Goal: Check status: Check status

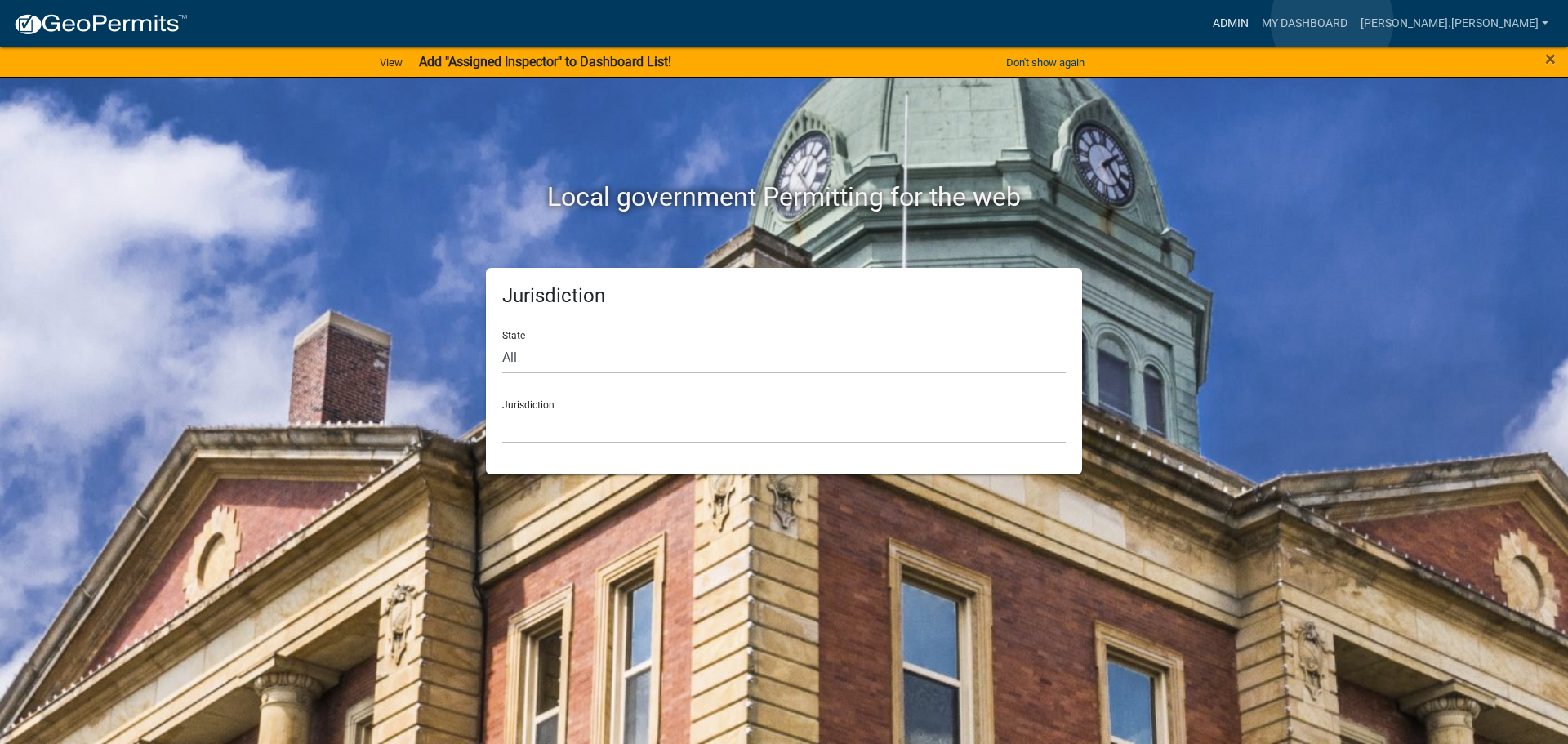
click at [1256, 22] on link "Admin" at bounding box center [1231, 23] width 49 height 31
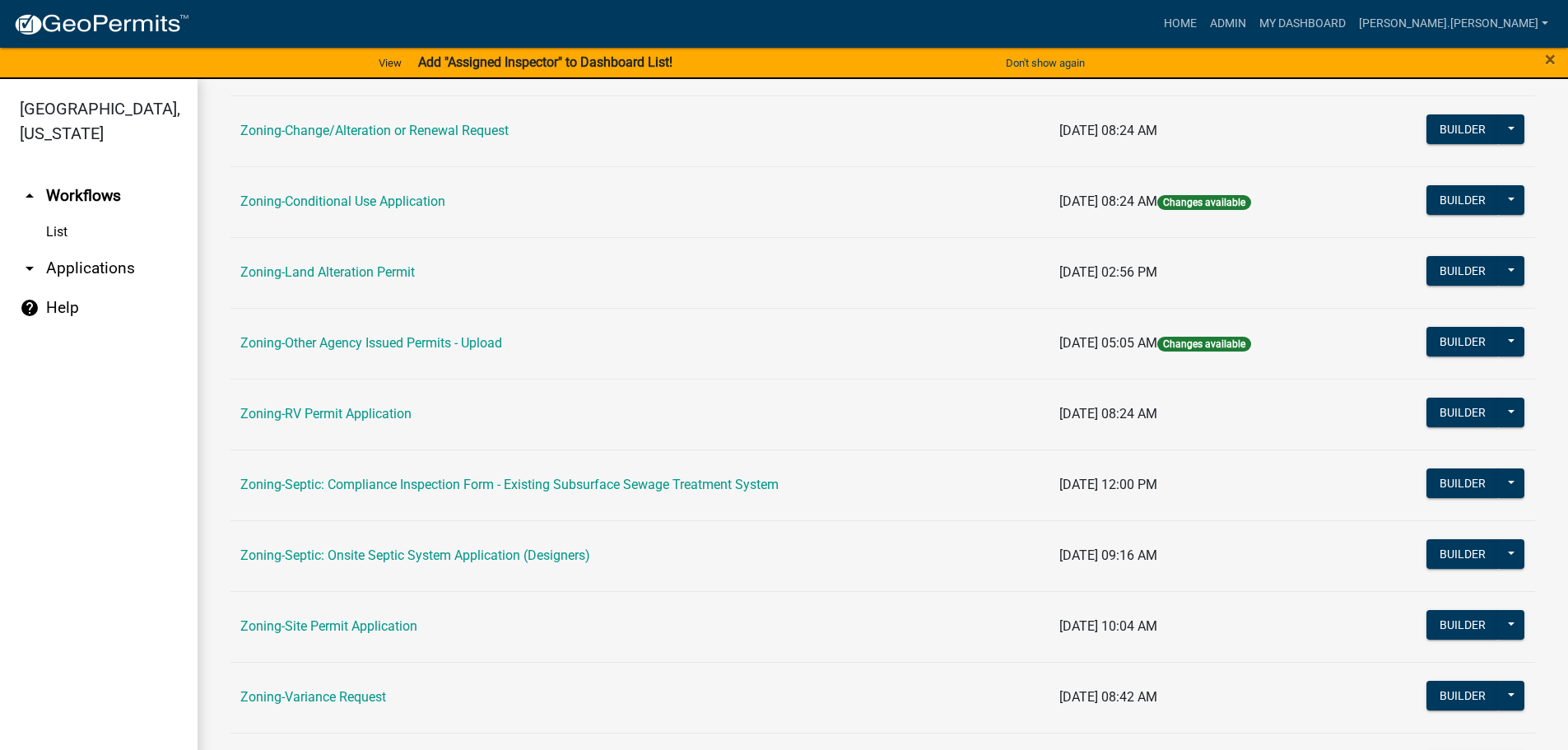
scroll to position [513, 0]
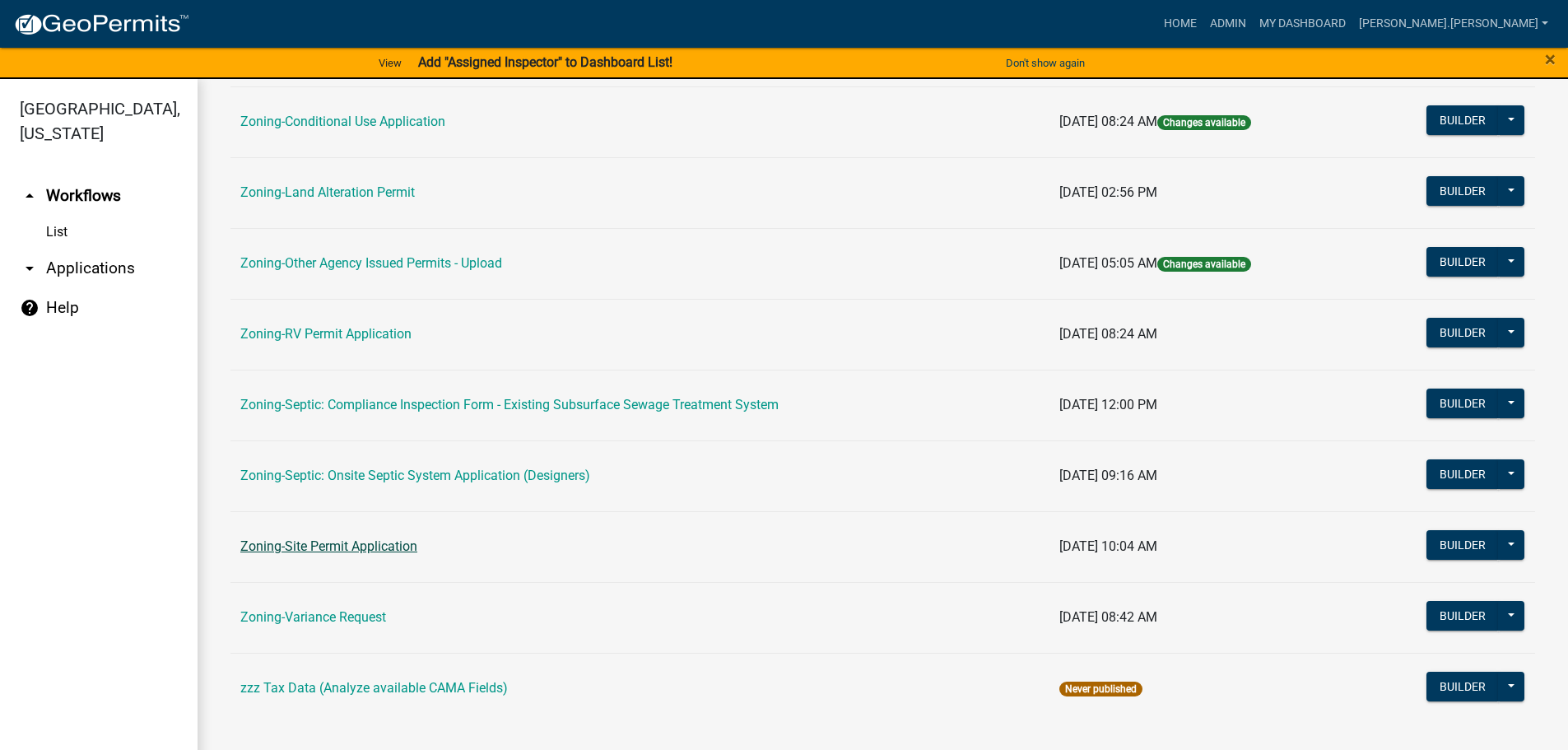
click at [355, 550] on link "Zoning-Site Permit Application" at bounding box center [328, 546] width 177 height 15
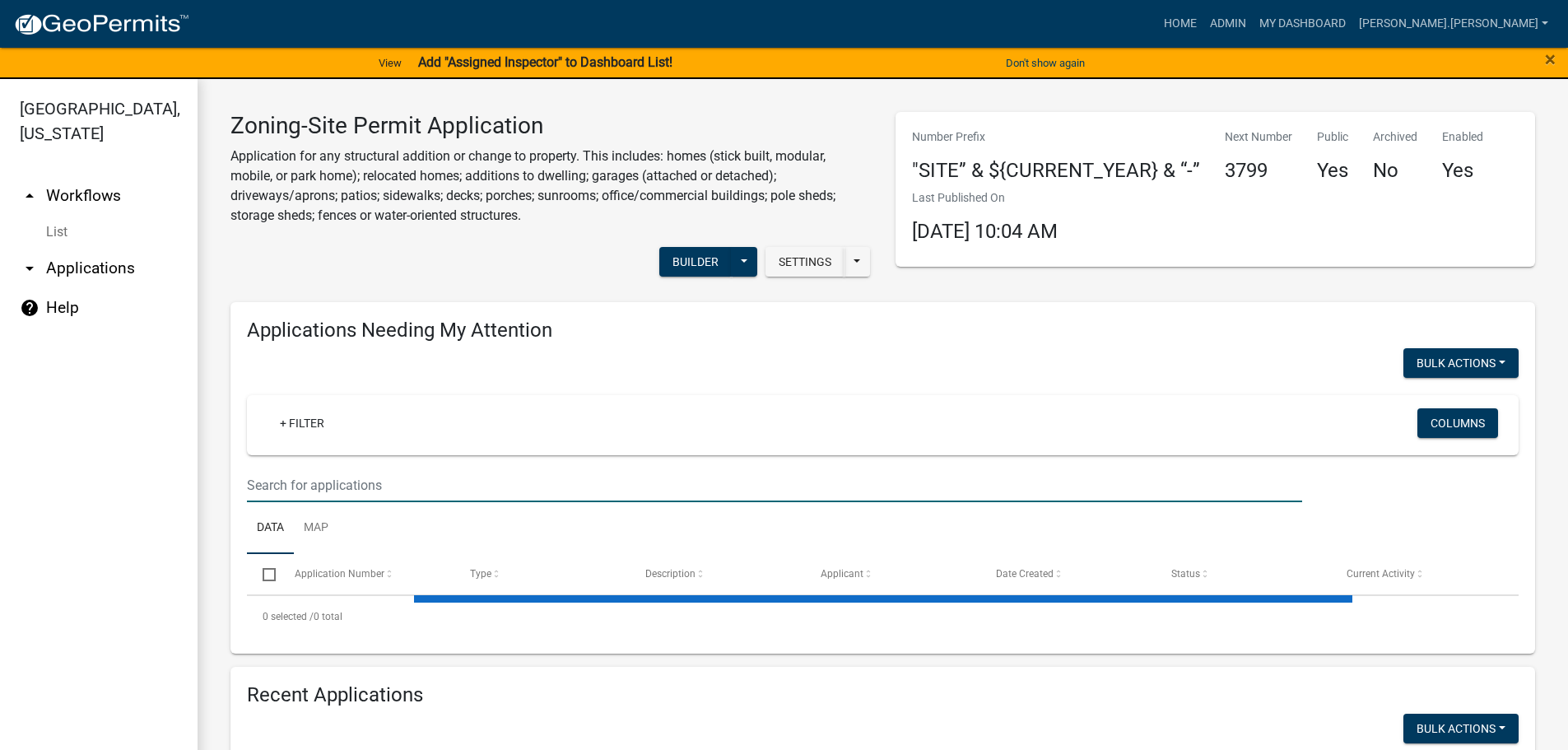
click at [367, 488] on input "text" at bounding box center [774, 485] width 1055 height 34
type input "s"
type input "[PERSON_NAME]"
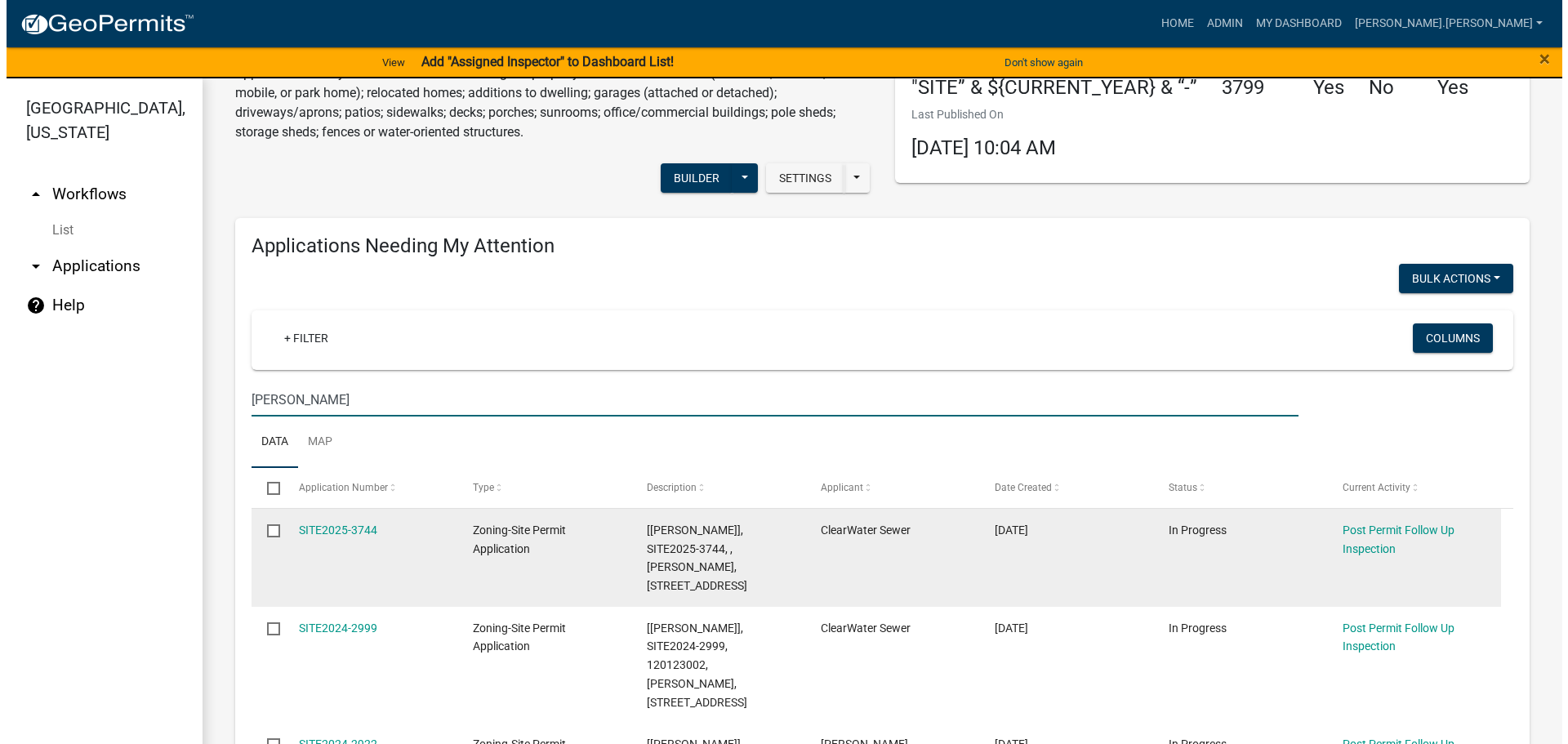
scroll to position [164, 0]
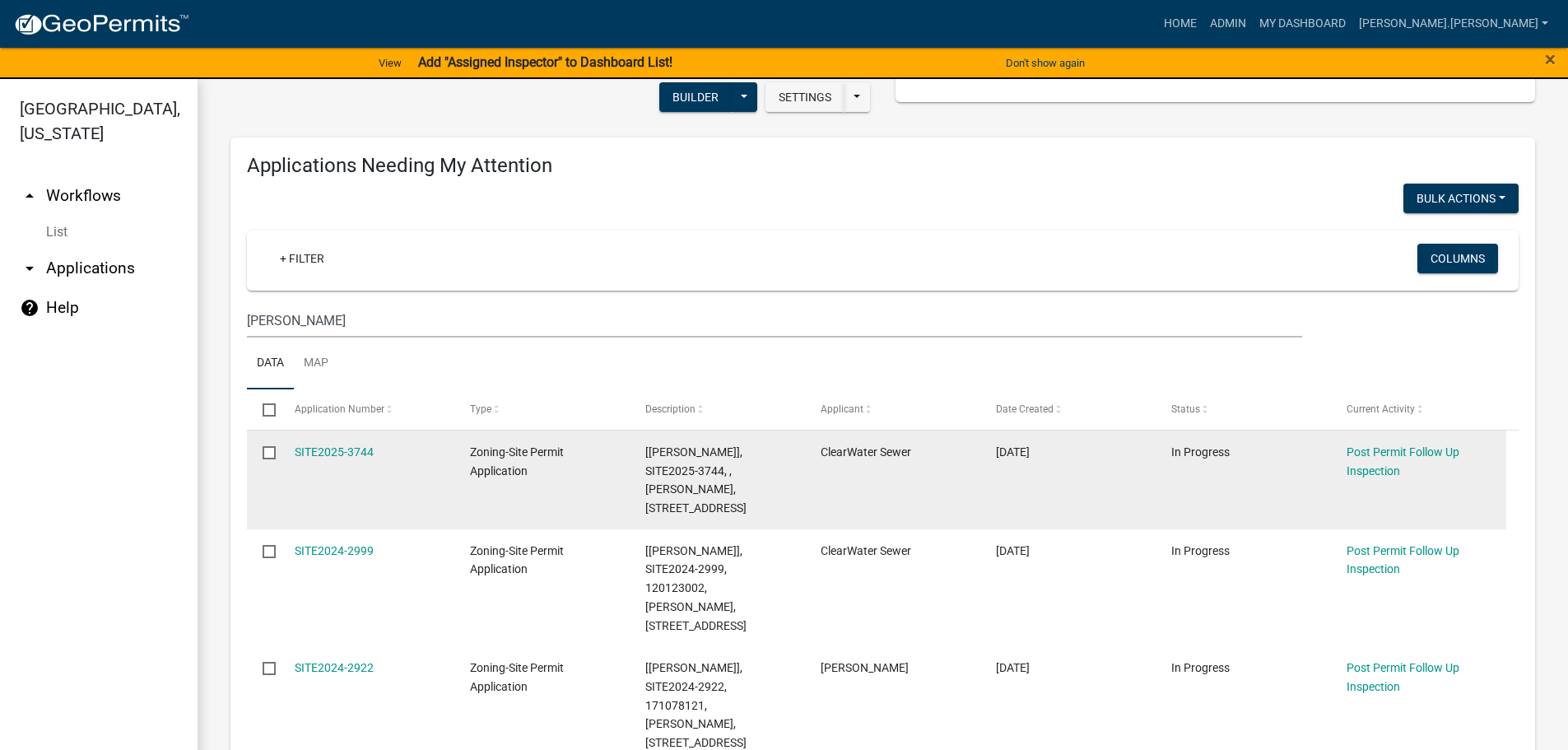
click at [335, 443] on div "SITE2025-3744" at bounding box center [366, 453] width 144 height 19
click at [343, 449] on link "SITE2025-3744" at bounding box center [334, 452] width 79 height 14
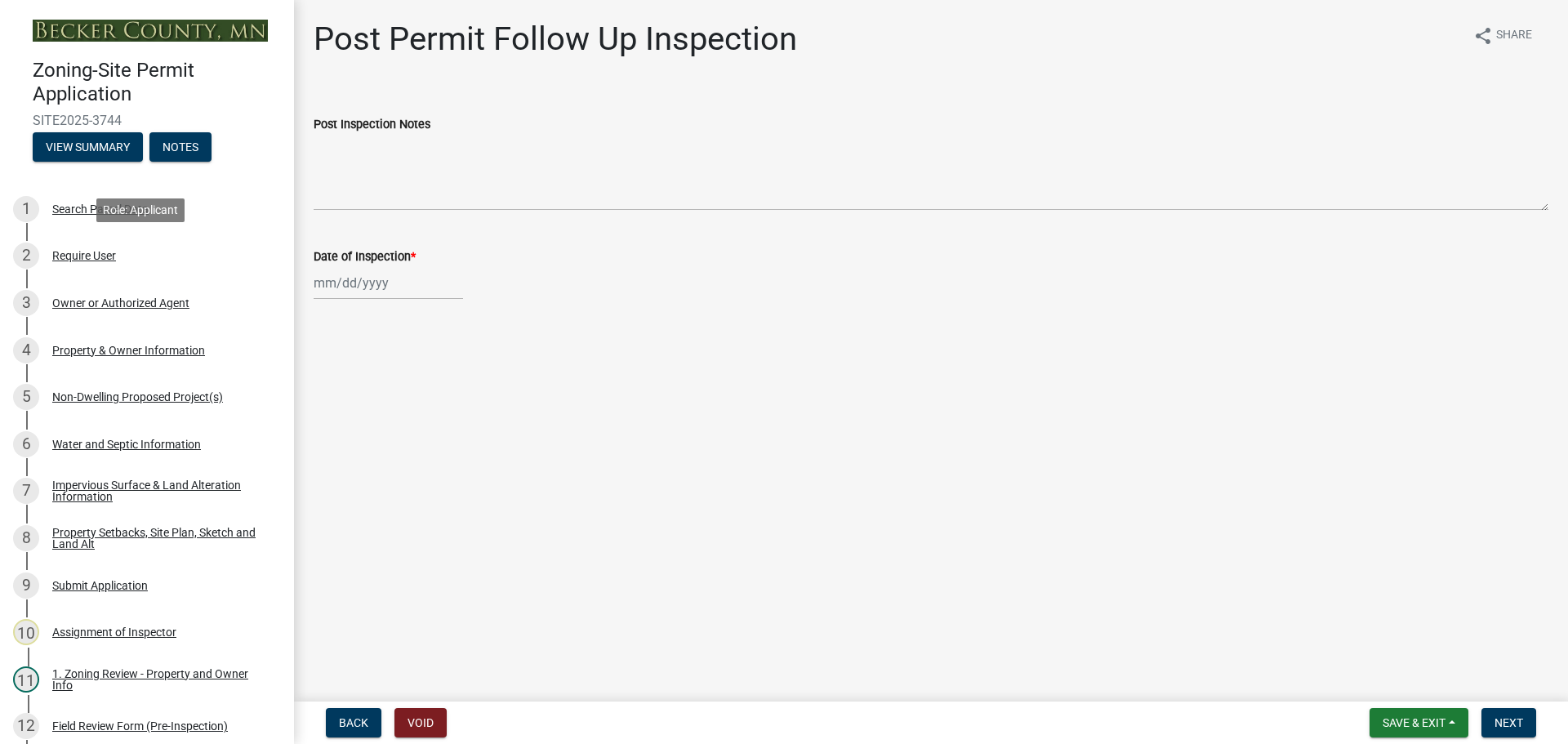
click at [108, 250] on div "Require User" at bounding box center [84, 255] width 64 height 12
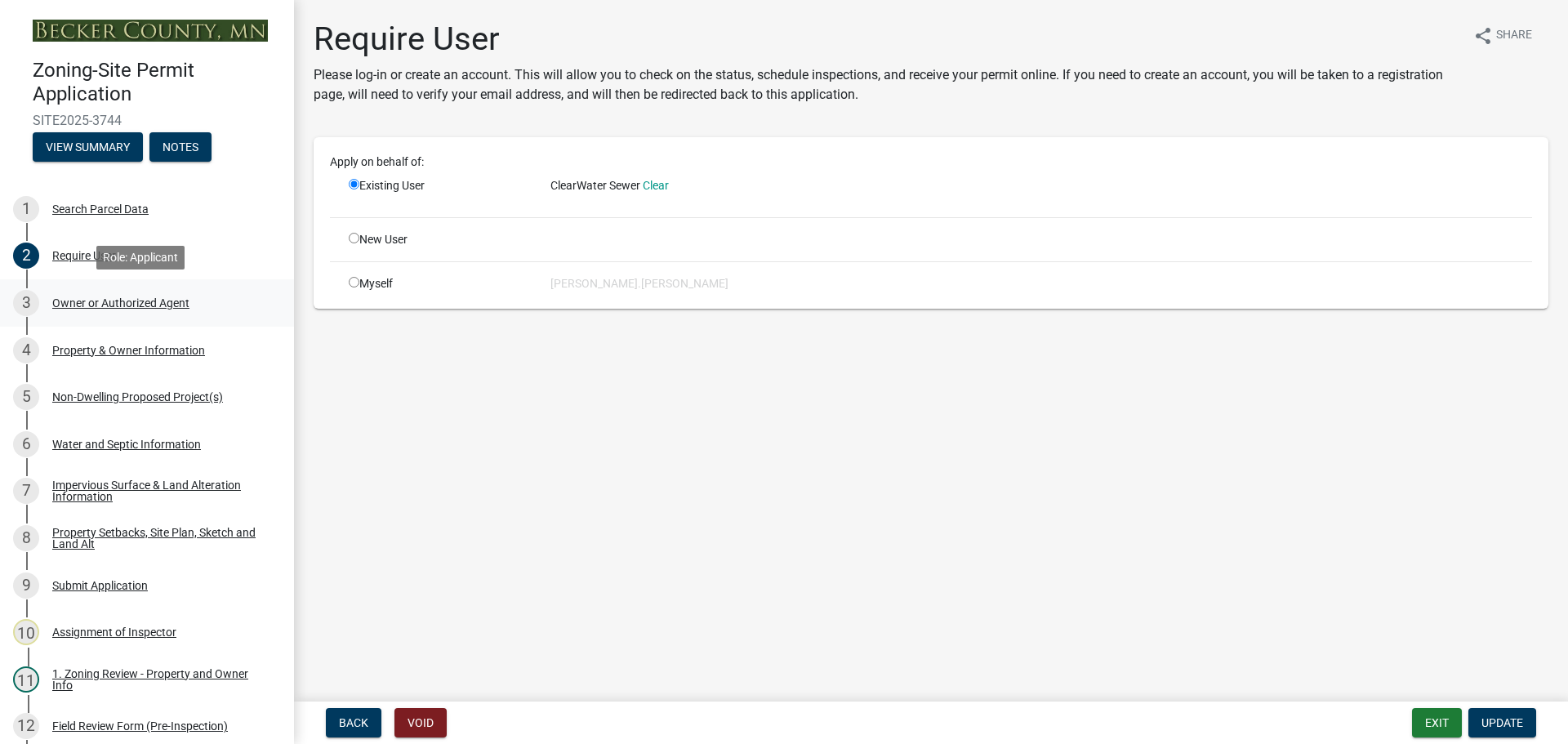
click at [113, 293] on div "3 Owner or Authorized Agent" at bounding box center [140, 302] width 255 height 26
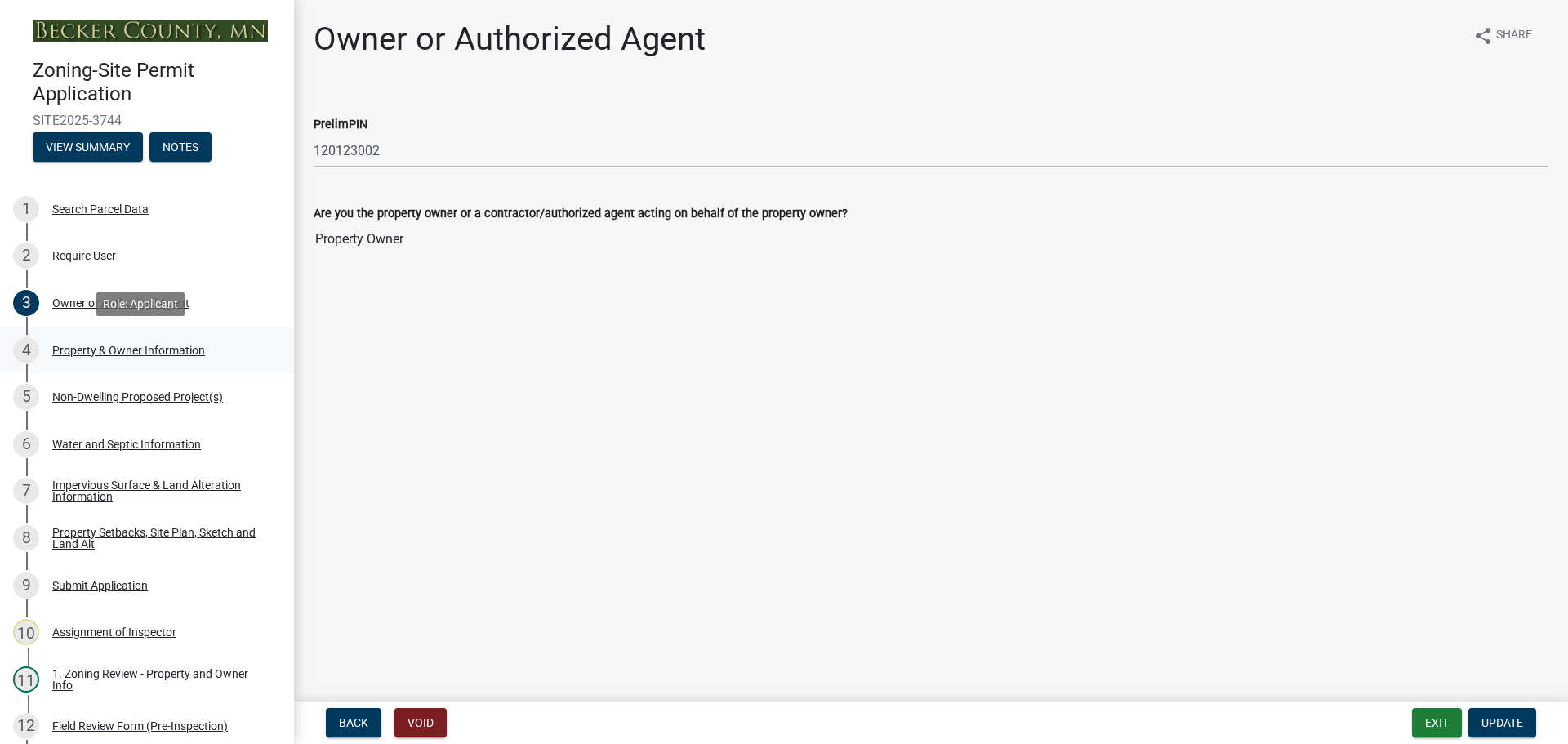
click at [112, 338] on div "4 Property & Owner Information" at bounding box center [140, 350] width 255 height 26
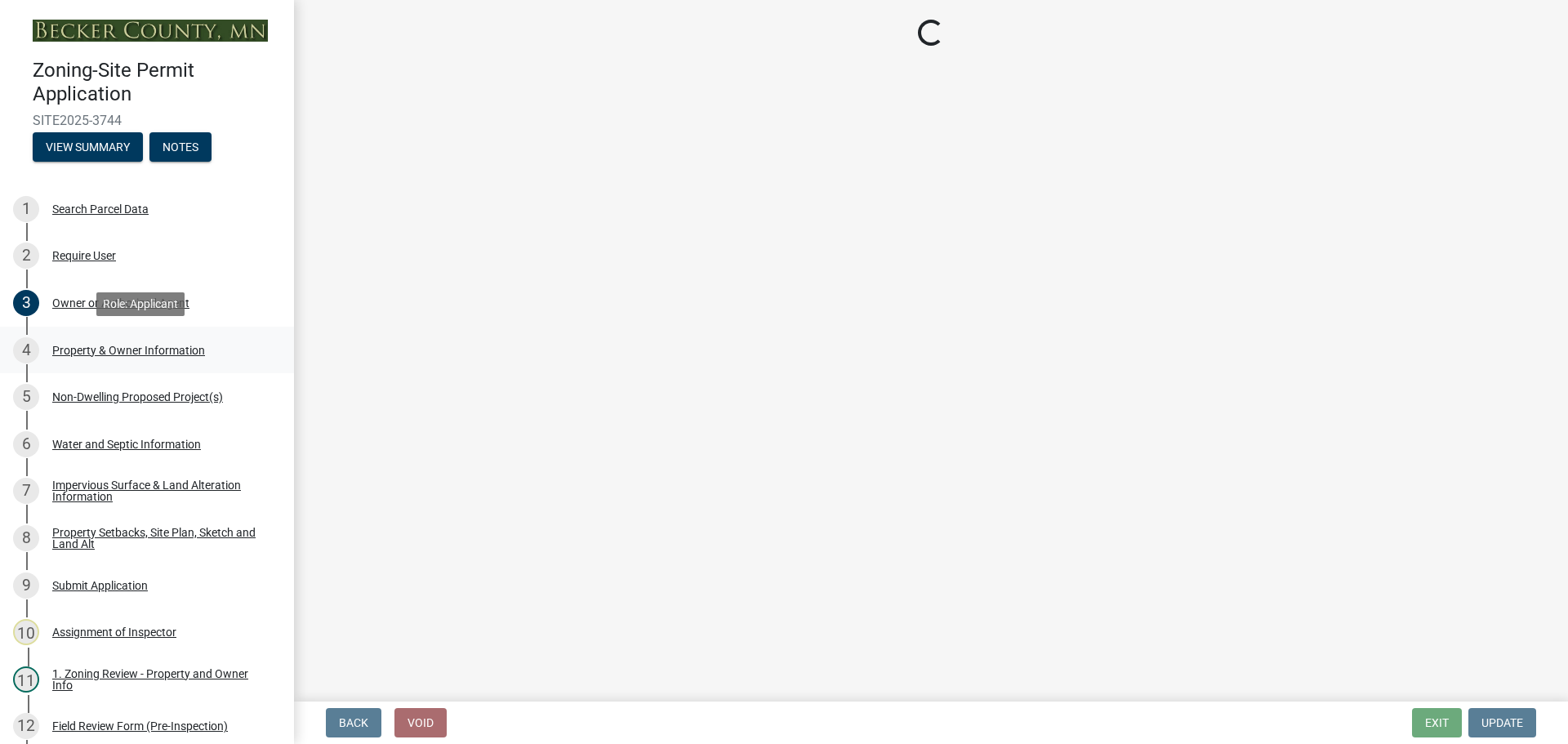
select select "952c78ef-3603-428b-9a7a-234fefdcef74"
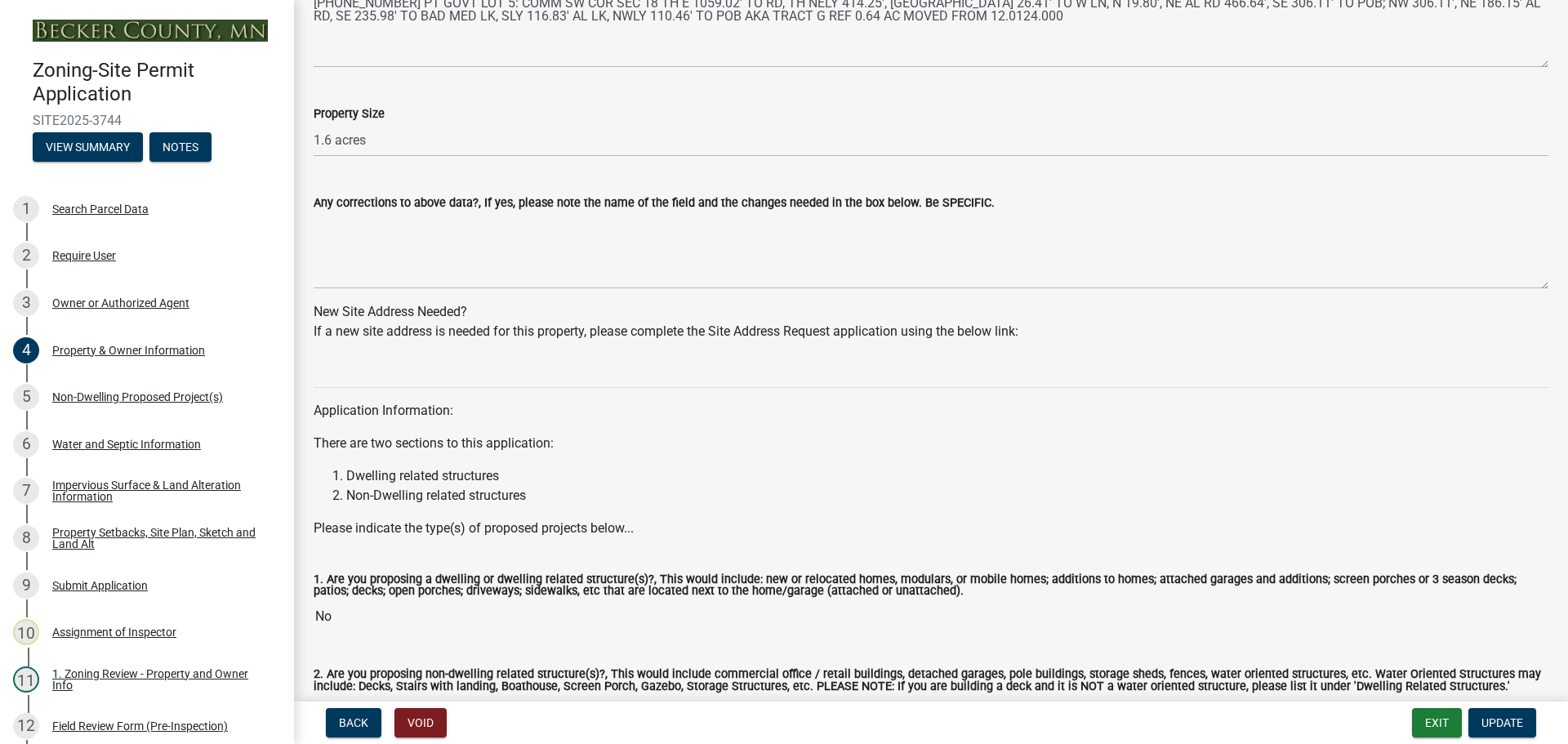
scroll to position [1419, 0]
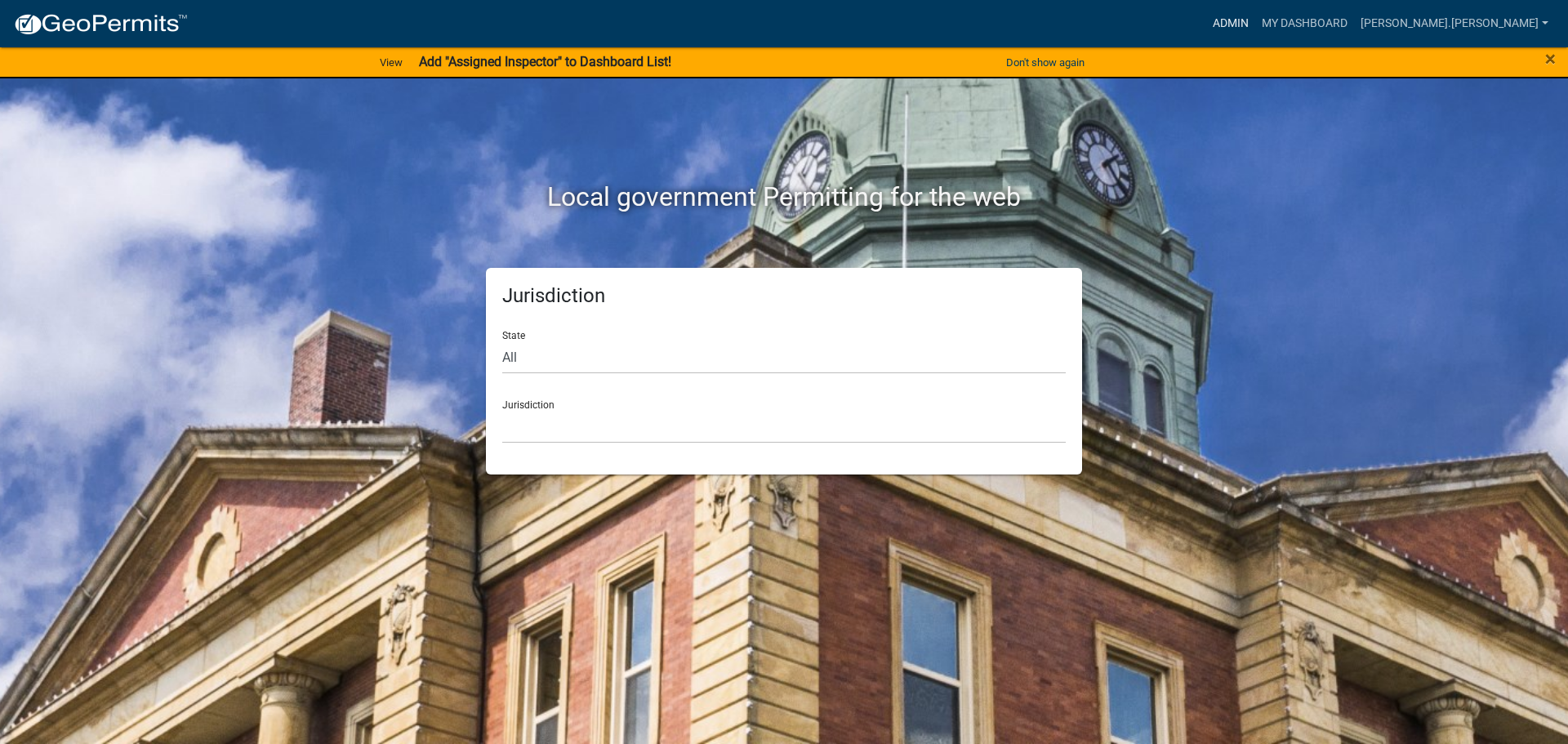
click at [1256, 16] on link "Admin" at bounding box center [1231, 23] width 49 height 31
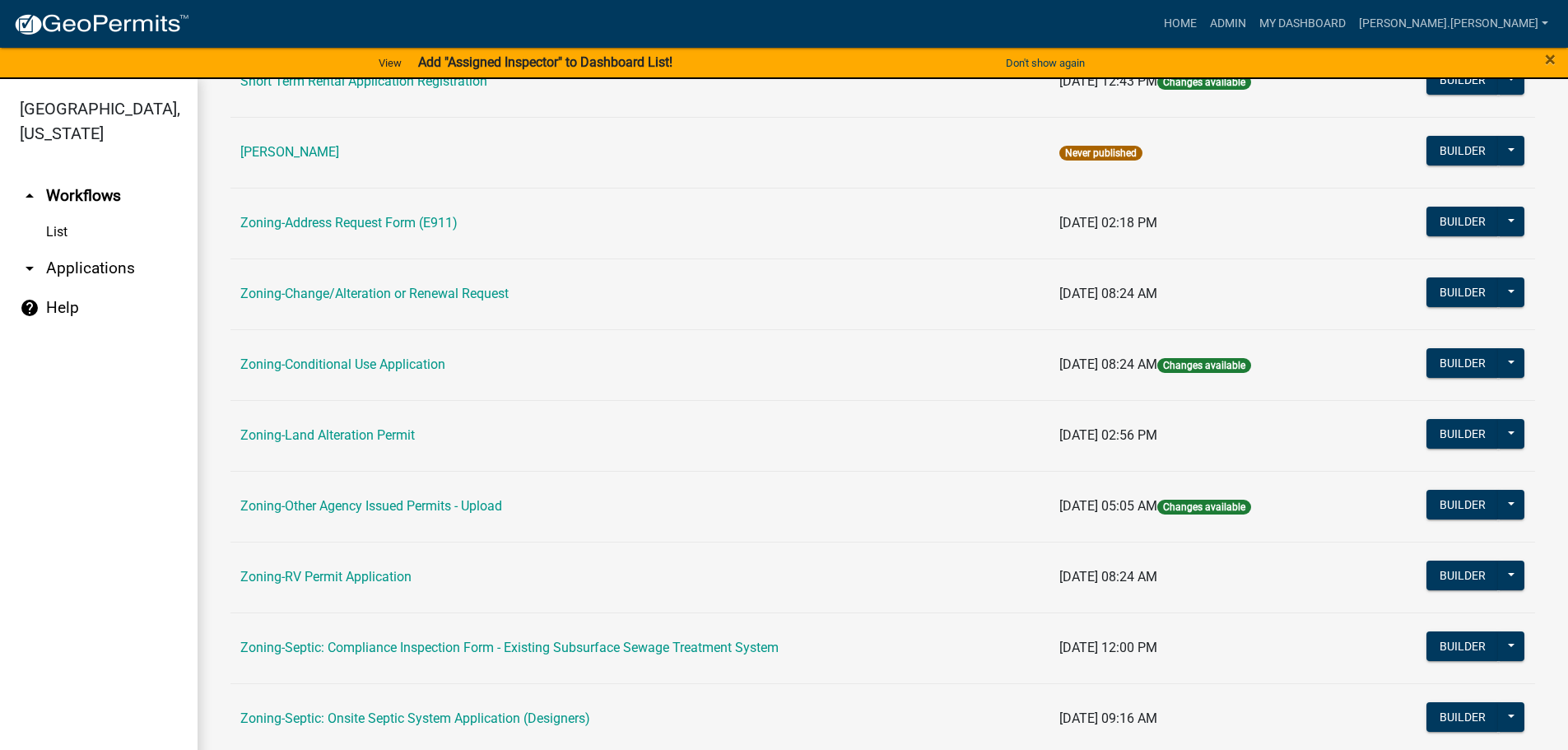
scroll to position [329, 0]
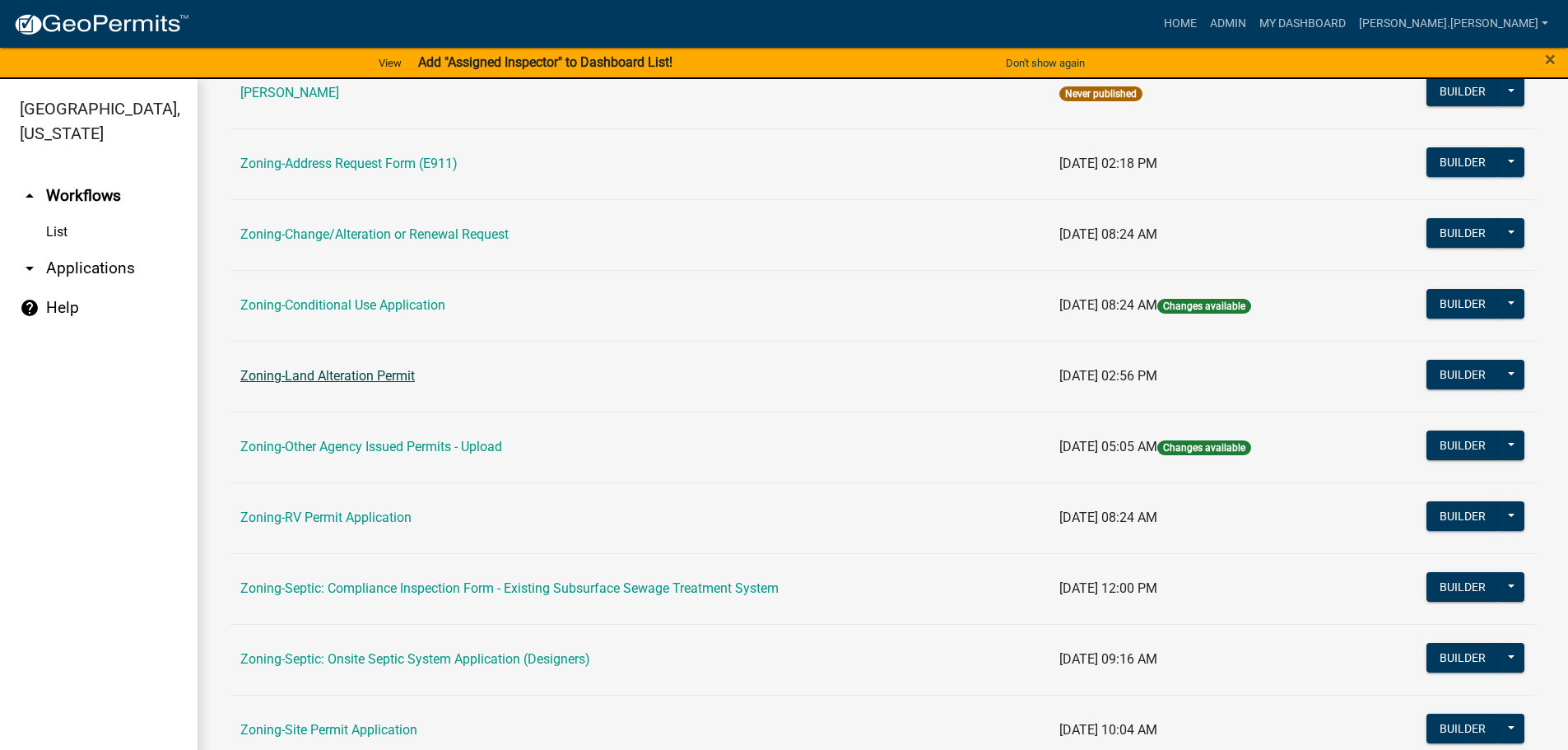
click at [359, 370] on link "Zoning-Land Alteration Permit" at bounding box center [327, 375] width 174 height 15
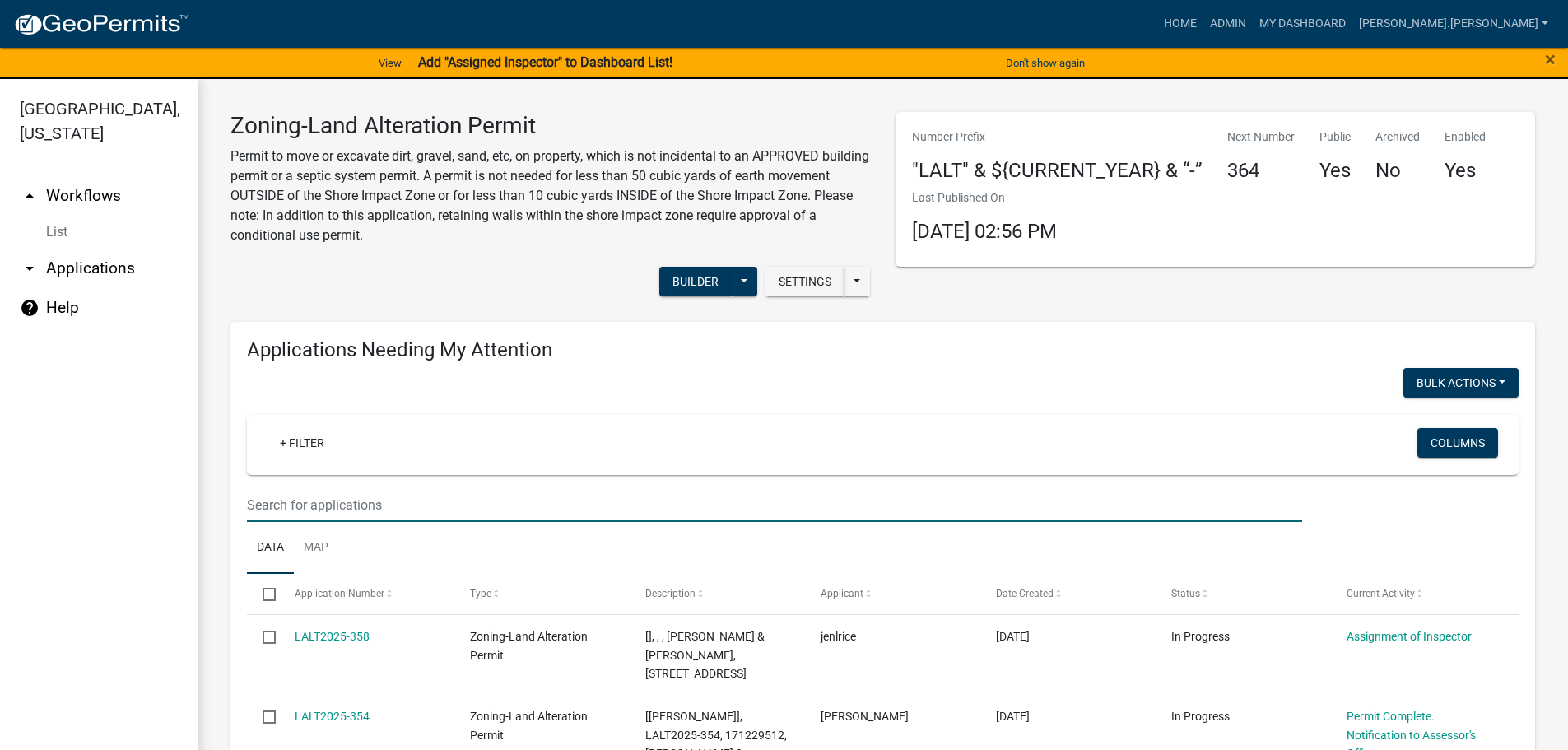
click at [556, 496] on input "text" at bounding box center [774, 504] width 1055 height 34
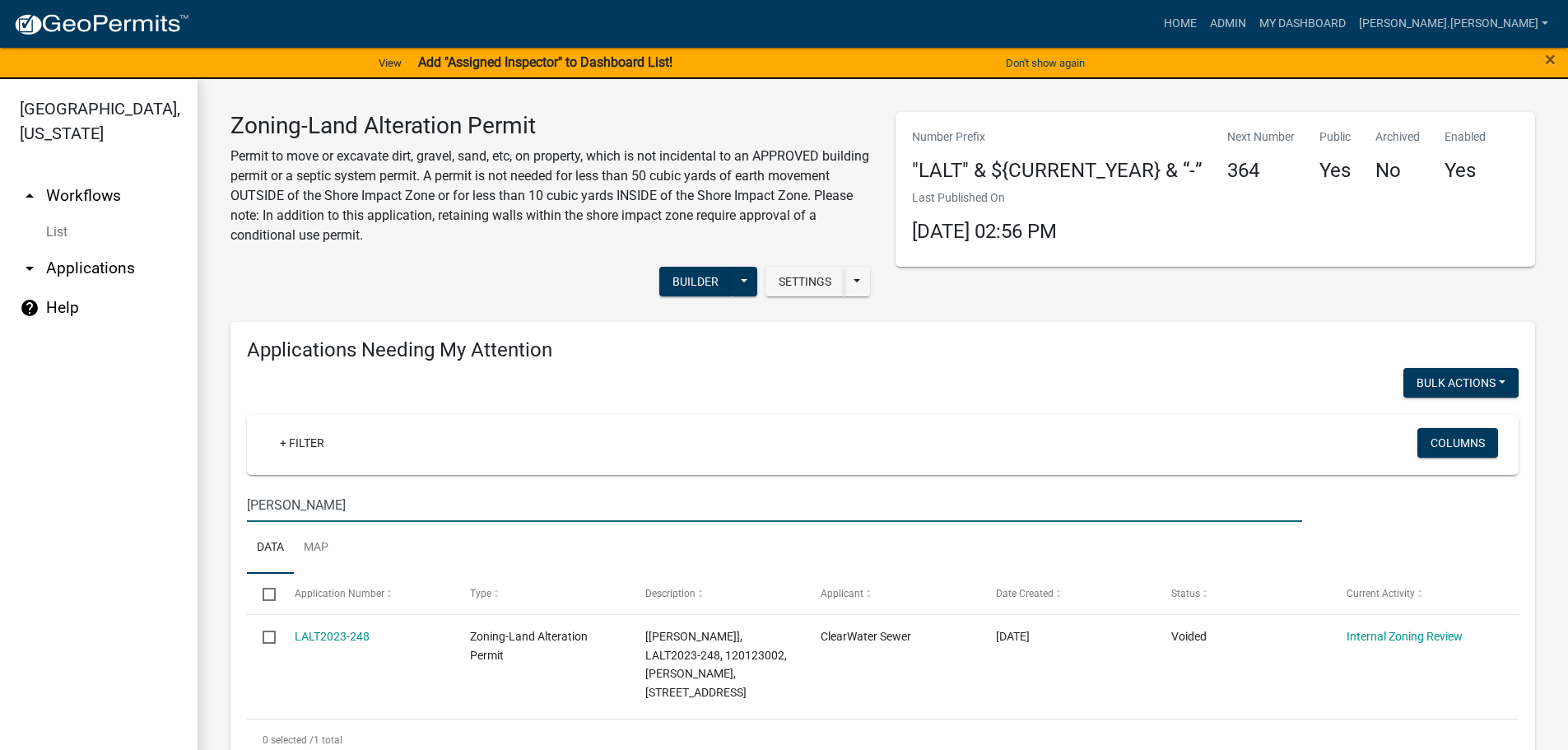
type input "[PERSON_NAME]"
